Goal: Obtain resource: Obtain resource

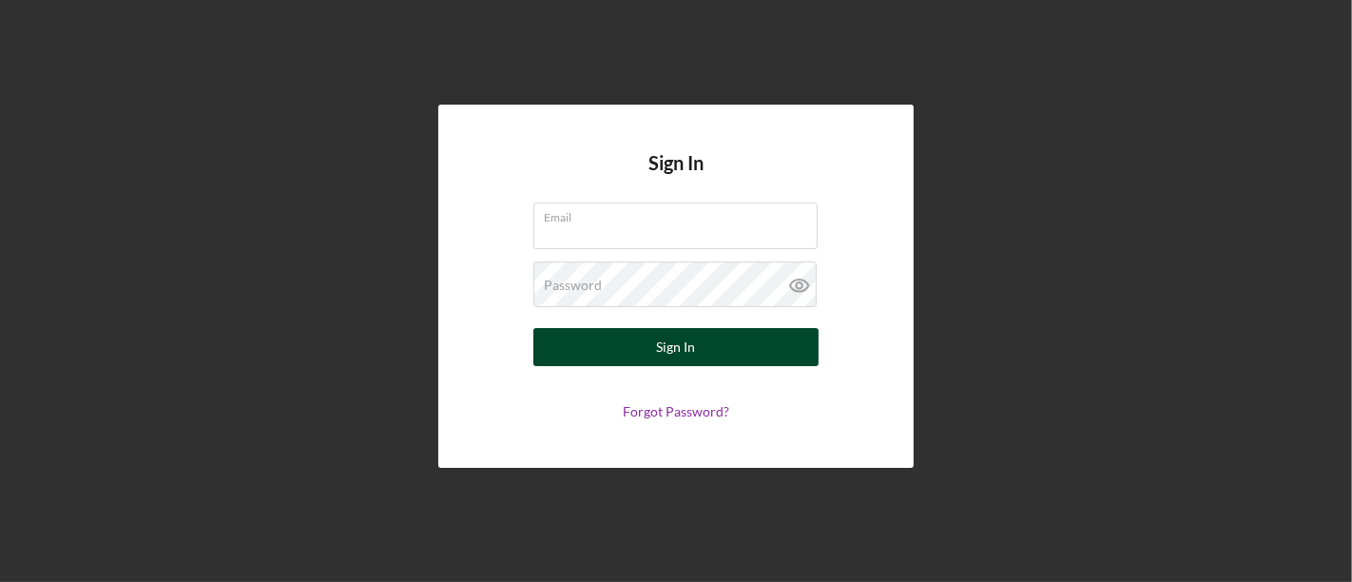
type input "[EMAIL_ADDRESS][DOMAIN_NAME]"
click at [645, 343] on button "Sign In" at bounding box center [676, 347] width 285 height 38
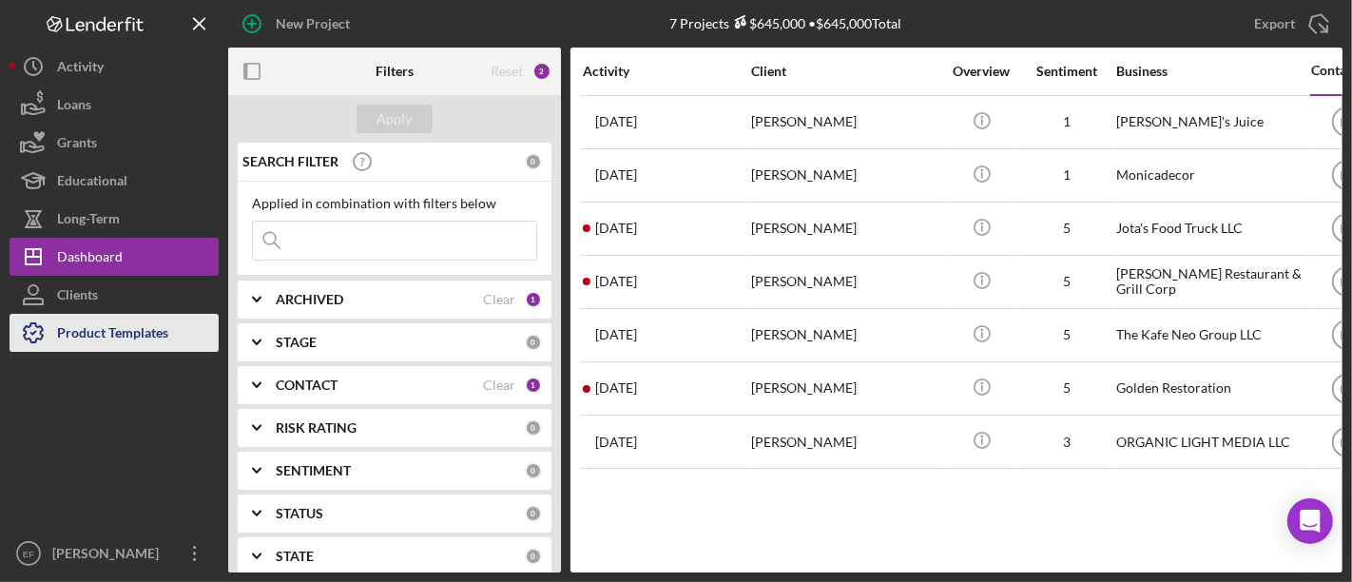
click at [97, 337] on div "Product Templates" at bounding box center [112, 335] width 111 height 43
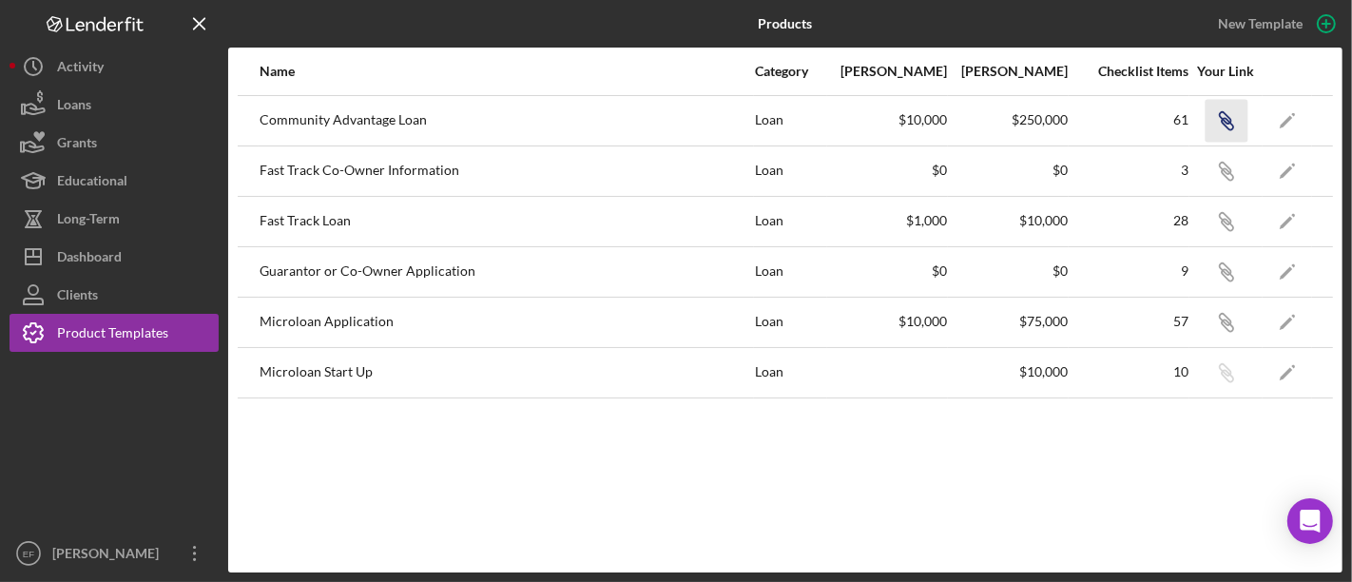
click at [1227, 123] on icon "button" at bounding box center [1224, 117] width 11 height 11
